Goal: Task Accomplishment & Management: Use online tool/utility

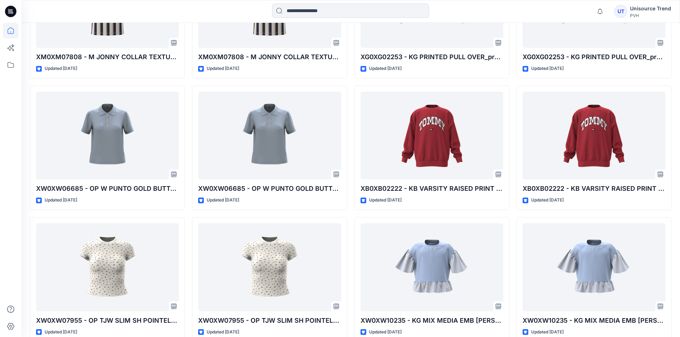
scroll to position [285, 0]
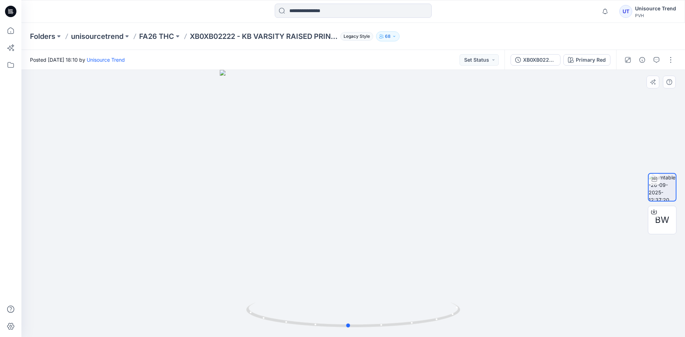
drag, startPoint x: 408, startPoint y: 202, endPoint x: 403, endPoint y: 201, distance: 5.0
click at [403, 201] on div at bounding box center [353, 203] width 664 height 267
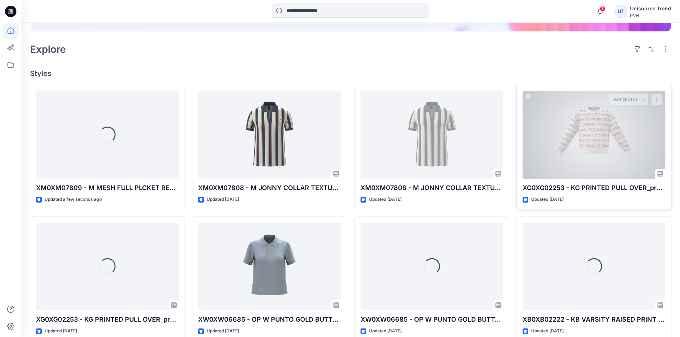
scroll to position [143, 0]
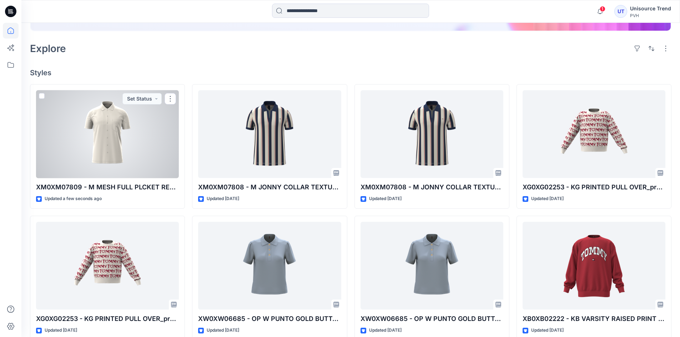
drag, startPoint x: 107, startPoint y: 118, endPoint x: 118, endPoint y: 122, distance: 11.7
click at [118, 122] on div at bounding box center [107, 134] width 143 height 88
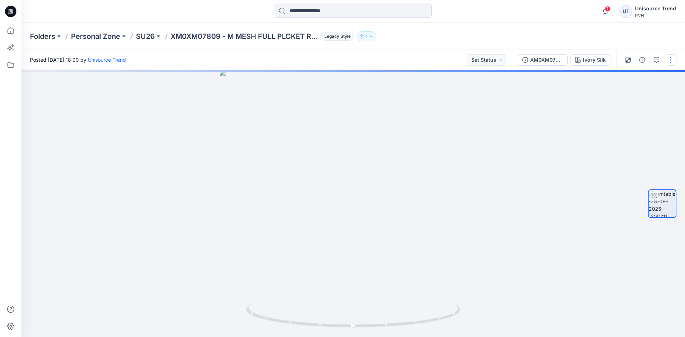
click at [675, 59] on button "button" at bounding box center [670, 59] width 11 height 11
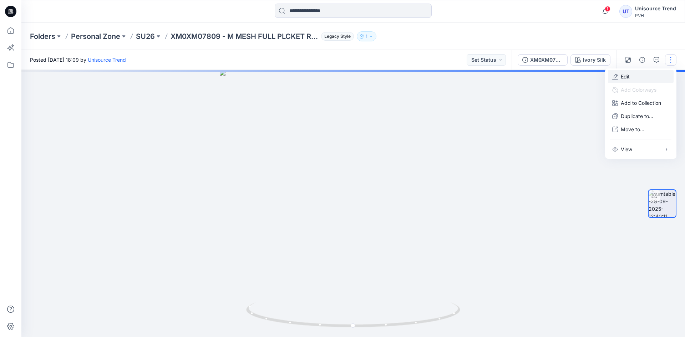
click at [619, 79] on button "Edit" at bounding box center [641, 76] width 66 height 13
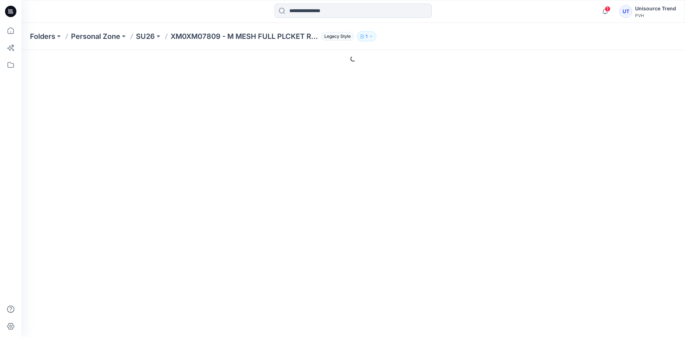
type input "**********"
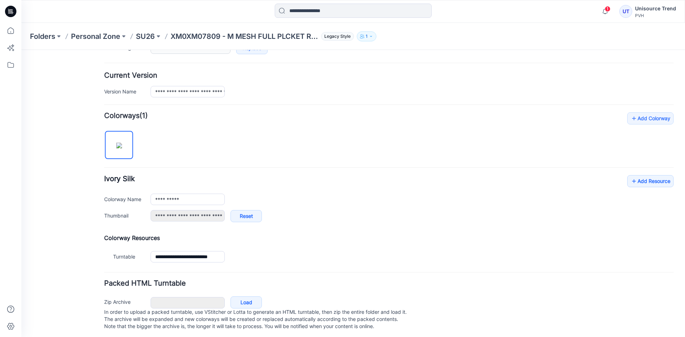
scroll to position [170, 0]
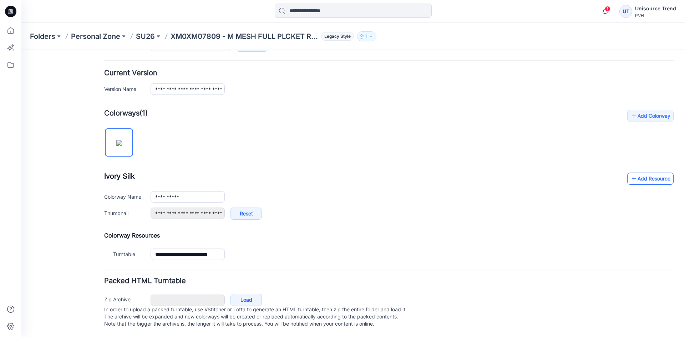
click at [641, 173] on link "Add Resource" at bounding box center [650, 179] width 46 height 12
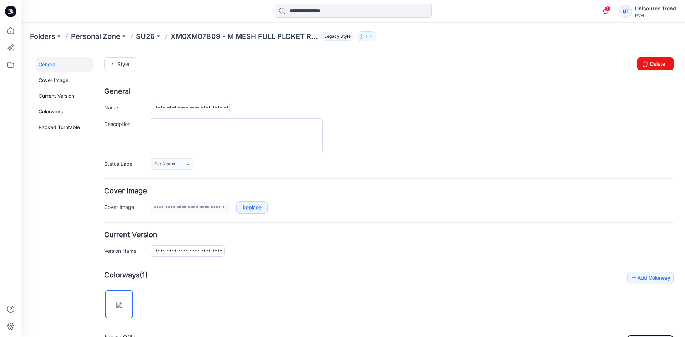
scroll to position [0, 0]
click at [114, 63] on icon at bounding box center [112, 65] width 10 height 13
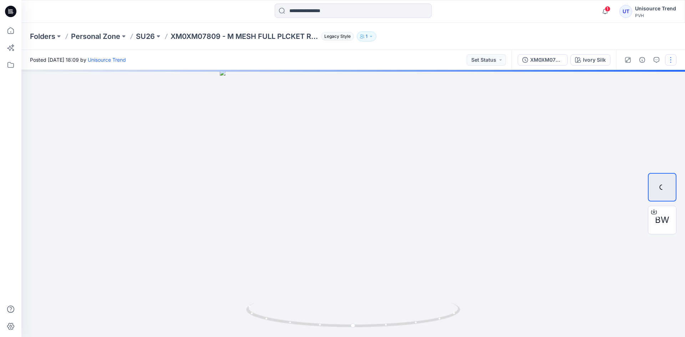
click at [671, 58] on button "button" at bounding box center [670, 59] width 11 height 11
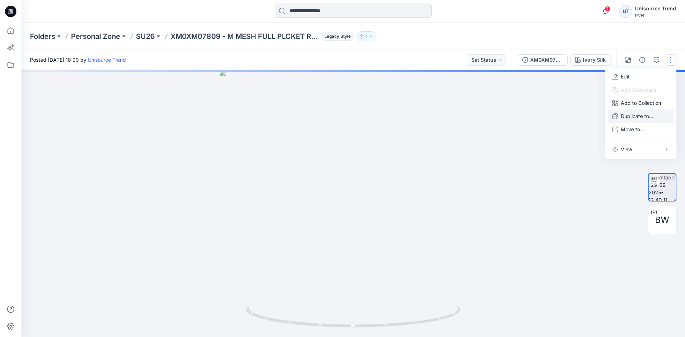
click at [629, 112] on p "Duplicate to..." at bounding box center [637, 115] width 32 height 7
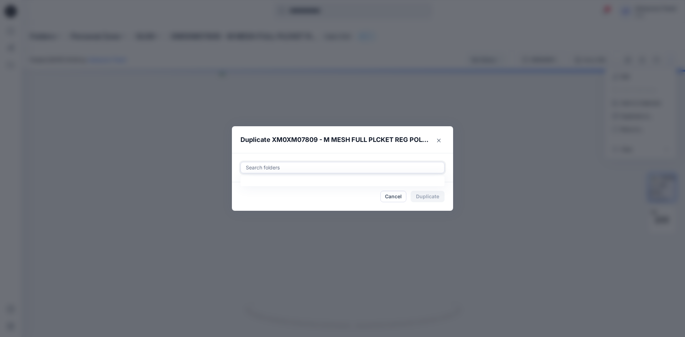
click at [351, 165] on div at bounding box center [342, 167] width 195 height 9
click at [247, 185] on div "SU26 THM Folders unisourcetrend" at bounding box center [342, 189] width 194 height 16
type input "********"
click at [234, 201] on footer "Cancel Duplicate" at bounding box center [342, 196] width 221 height 29
click at [437, 191] on button "Duplicate" at bounding box center [428, 196] width 34 height 11
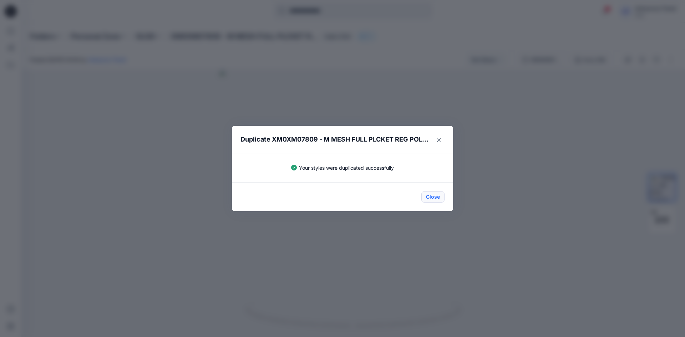
click at [436, 196] on button "Close" at bounding box center [432, 196] width 23 height 11
